Goal: Navigation & Orientation: Find specific page/section

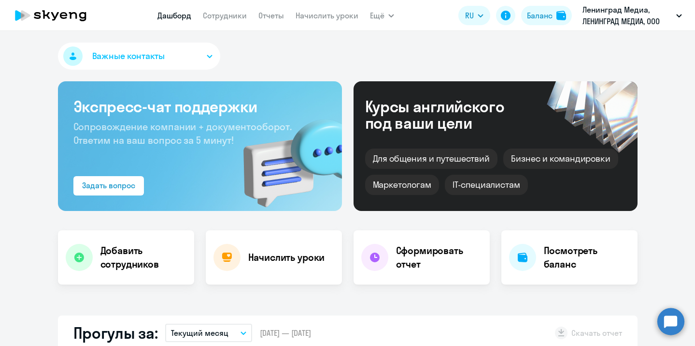
select select "30"
click at [225, 17] on link "Сотрудники" at bounding box center [225, 16] width 44 height 10
select select "30"
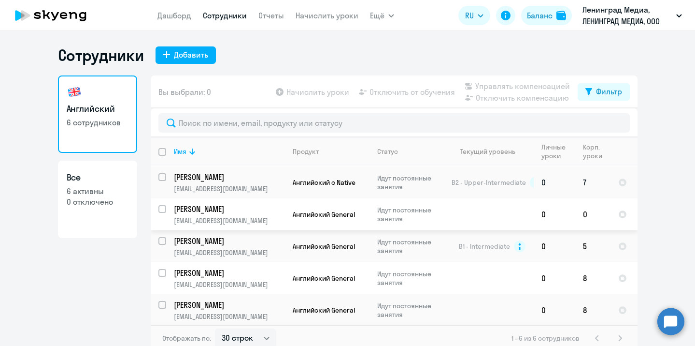
scroll to position [6, 0]
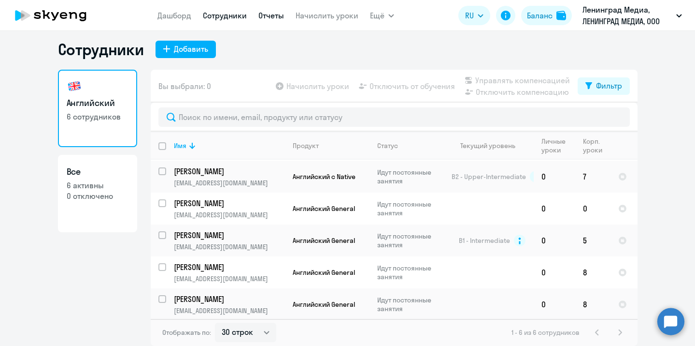
click at [280, 19] on link "Отчеты" at bounding box center [272, 16] width 26 height 10
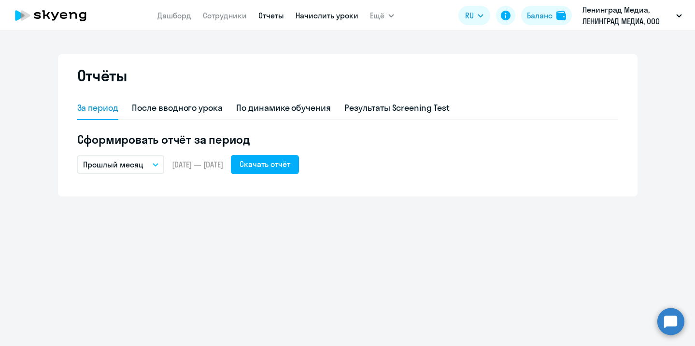
click at [316, 20] on link "Начислить уроки" at bounding box center [327, 16] width 63 height 10
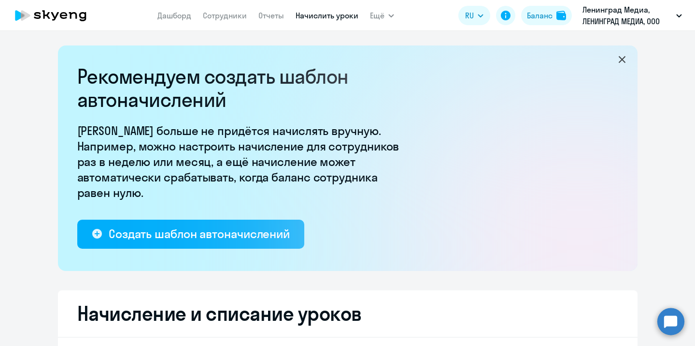
select select "10"
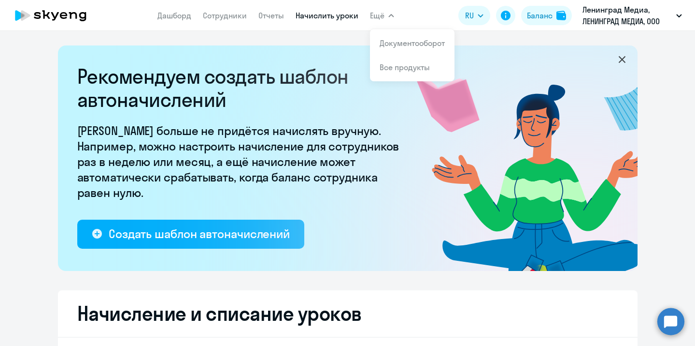
click at [383, 17] on span "Ещё" at bounding box center [377, 16] width 14 height 12
click at [396, 46] on link "Документооборот" at bounding box center [412, 43] width 65 height 10
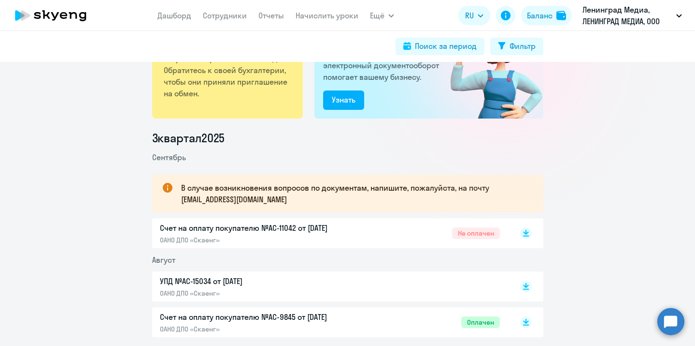
scroll to position [63, 0]
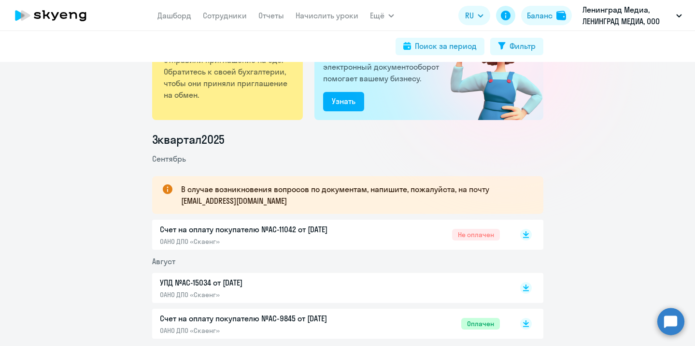
click at [507, 17] on icon at bounding box center [506, 16] width 10 height 10
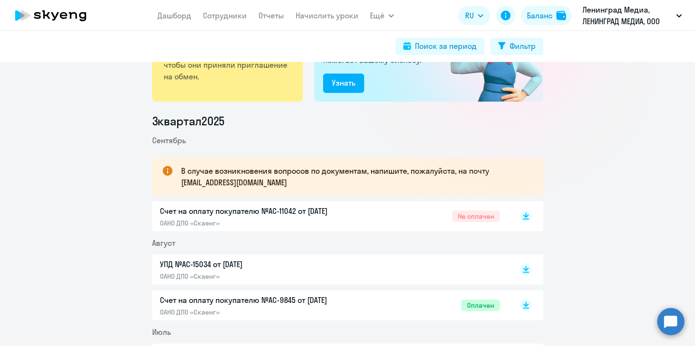
scroll to position [63, 0]
